Goal: Information Seeking & Learning: Learn about a topic

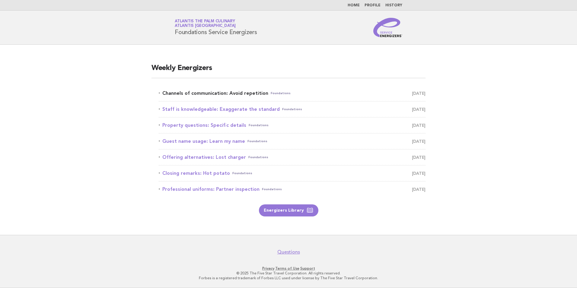
click at [415, 93] on span "[DATE]" at bounding box center [419, 93] width 14 height 8
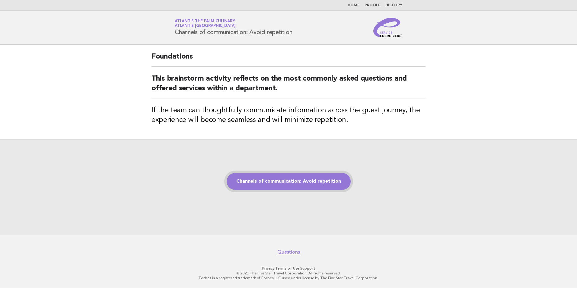
click at [295, 184] on link "Channels of communication: Avoid repetition" at bounding box center [289, 181] width 124 height 17
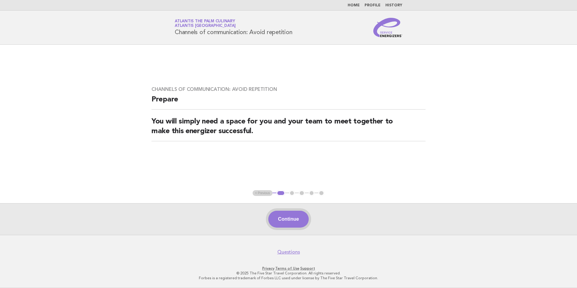
click at [302, 217] on button "Continue" at bounding box center [288, 219] width 40 height 17
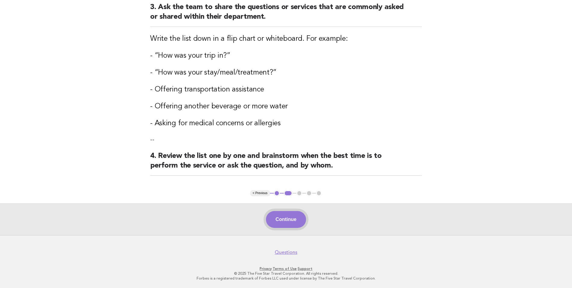
click at [278, 219] on button "Continue" at bounding box center [286, 219] width 40 height 17
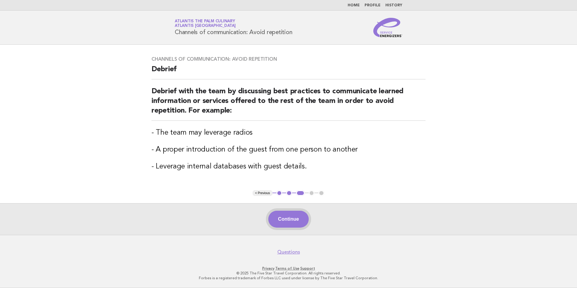
click at [304, 216] on button "Continue" at bounding box center [288, 219] width 40 height 17
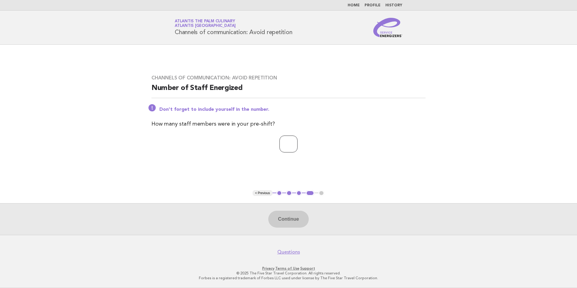
drag, startPoint x: 286, startPoint y: 145, endPoint x: 283, endPoint y: 145, distance: 3.0
click at [285, 145] on input "number" at bounding box center [288, 143] width 18 height 17
type input "**"
click at [288, 219] on button "Continue" at bounding box center [288, 219] width 40 height 17
